Goal: Task Accomplishment & Management: Manage account settings

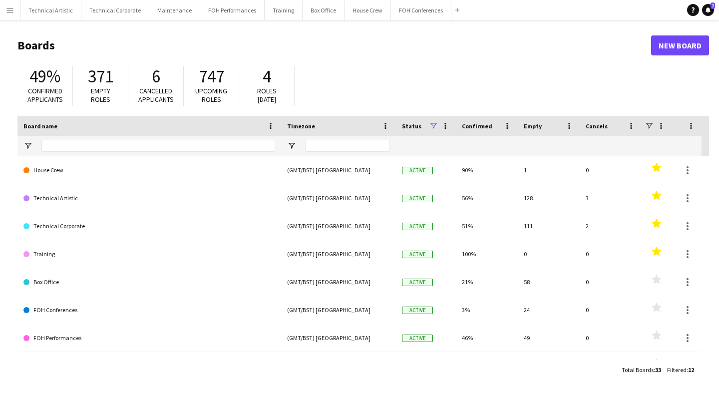
click at [549, 84] on div "49% Confirmed applicants 371 Empty roles 6 Cancelled applicants 747 Upcoming ro…" at bounding box center [362, 88] width 691 height 55
click at [40, 4] on button "Technical Artistic Close" at bounding box center [50, 9] width 61 height 19
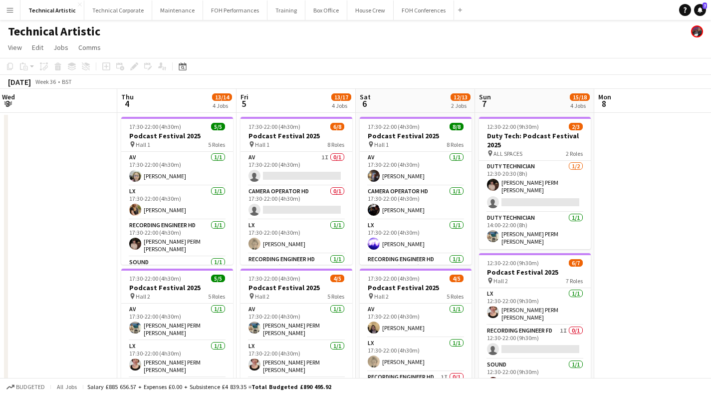
click at [307, 208] on app-card-role "Camera Operator HD 0/1 17:30-22:00 (4h30m) single-neutral-actions" at bounding box center [297, 203] width 112 height 34
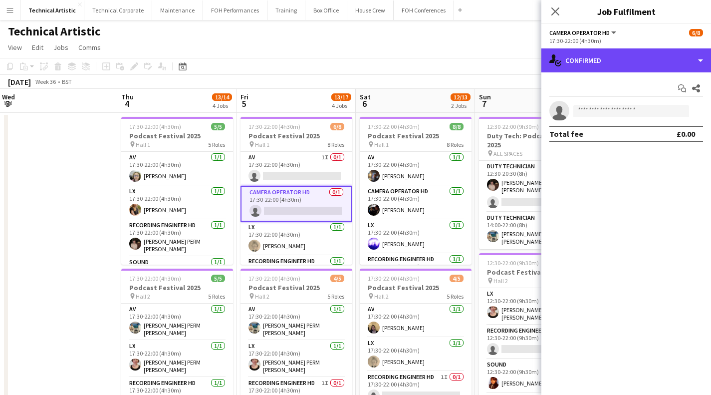
click at [643, 60] on div "single-neutral-actions-check-2 Confirmed" at bounding box center [627, 60] width 170 height 24
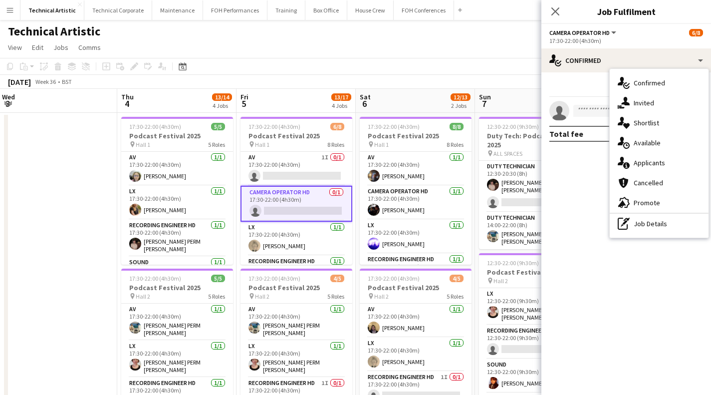
click at [630, 100] on div "single-neutral-actions-share-1 Invited" at bounding box center [659, 103] width 99 height 20
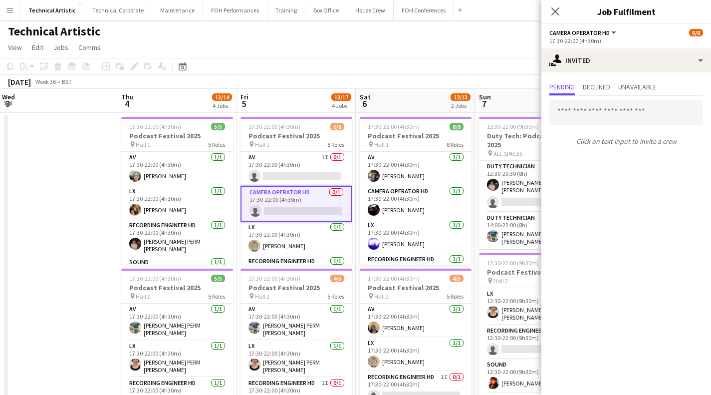
click at [597, 93] on span "Declined" at bounding box center [596, 87] width 27 height 15
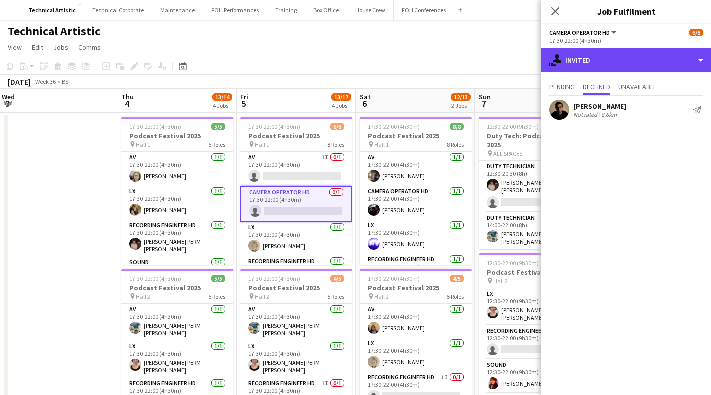
click at [607, 59] on div "single-neutral-actions-share-1 Invited" at bounding box center [627, 60] width 170 height 24
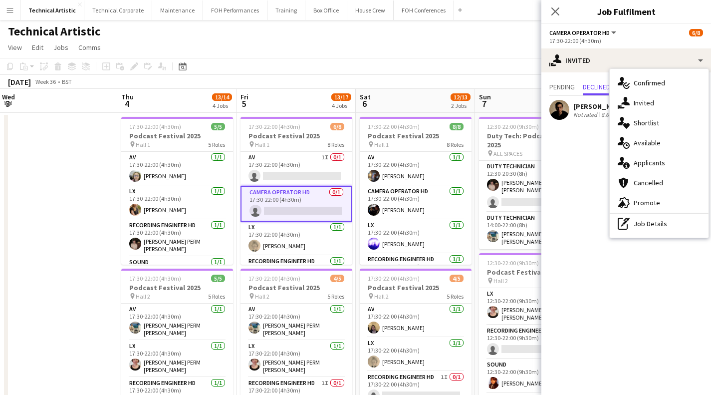
click at [650, 147] on div "single-neutral-actions-upload Available" at bounding box center [659, 143] width 99 height 20
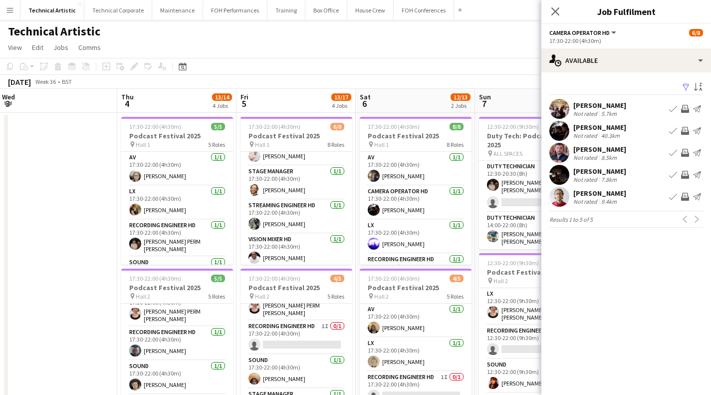
scroll to position [57, 0]
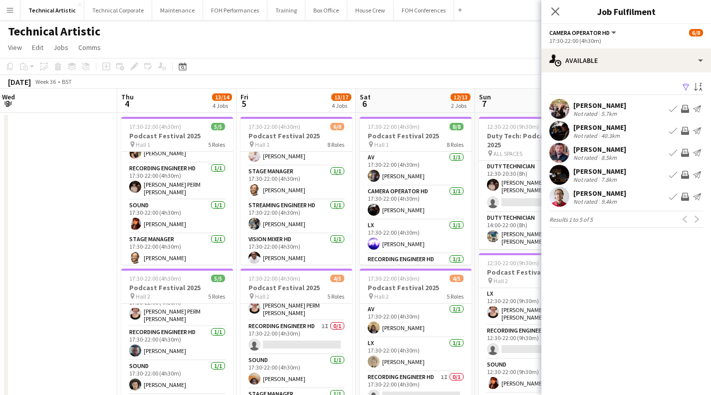
click at [269, 41] on app-page-menu "View Day view expanded Day view collapsed Month view Date picker Jump to [DATE]…" at bounding box center [355, 48] width 711 height 19
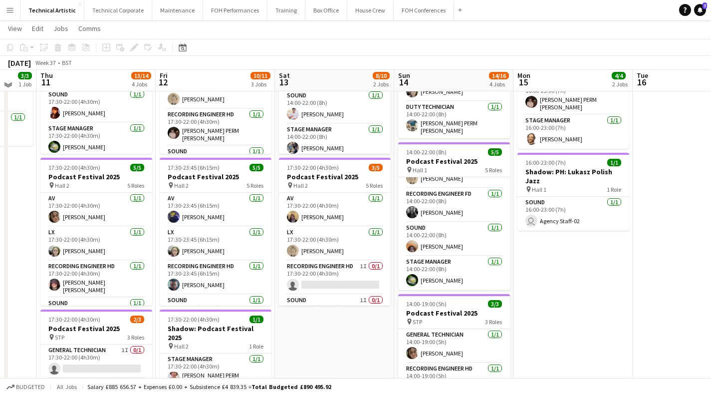
scroll to position [106, 0]
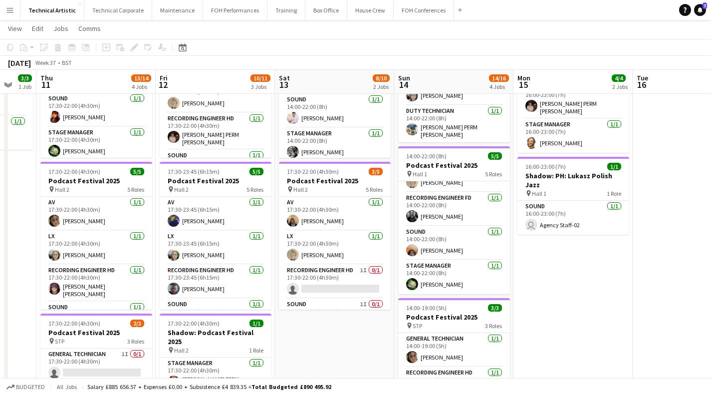
click at [534, 27] on app-page-menu "View Day view expanded Day view collapsed Month view Date picker Jump to [DATE]…" at bounding box center [355, 29] width 711 height 19
